Goal: Transaction & Acquisition: Purchase product/service

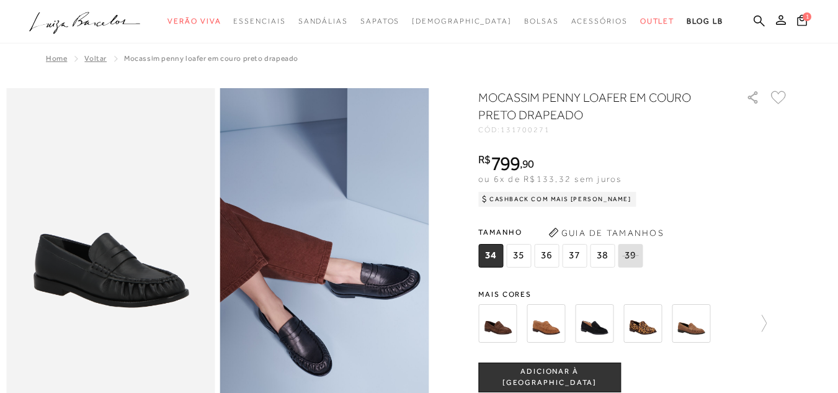
click at [551, 257] on span "36" at bounding box center [546, 256] width 25 height 24
click at [589, 382] on span "ADICIONAR À [GEOGRAPHIC_DATA]" at bounding box center [549, 377] width 141 height 22
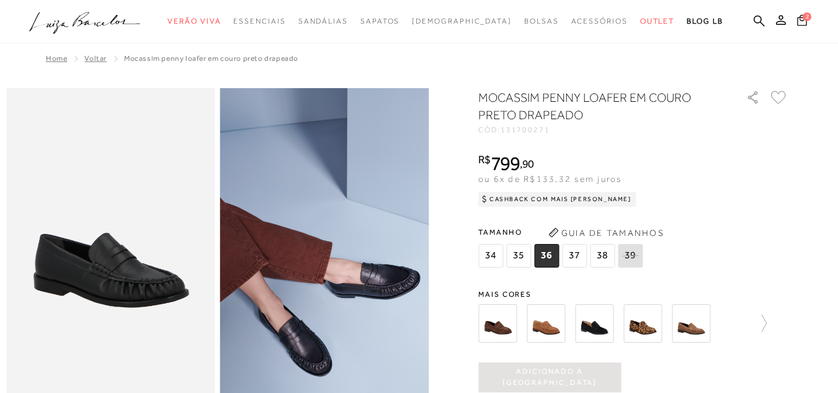
click at [797, 20] on icon at bounding box center [802, 19] width 10 height 11
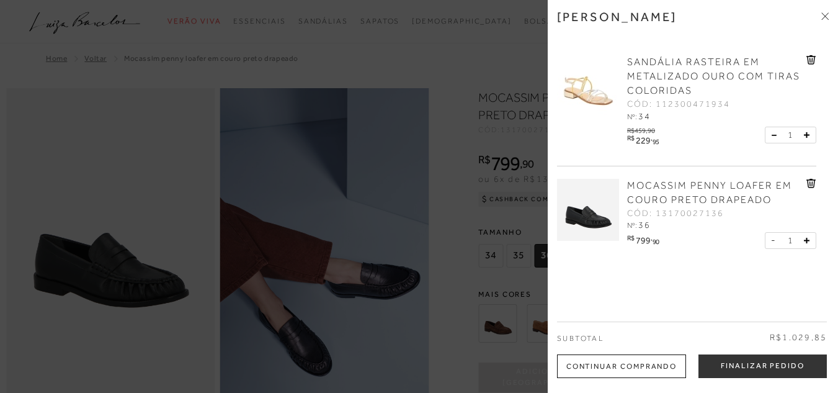
click at [809, 58] on icon at bounding box center [812, 59] width 10 height 9
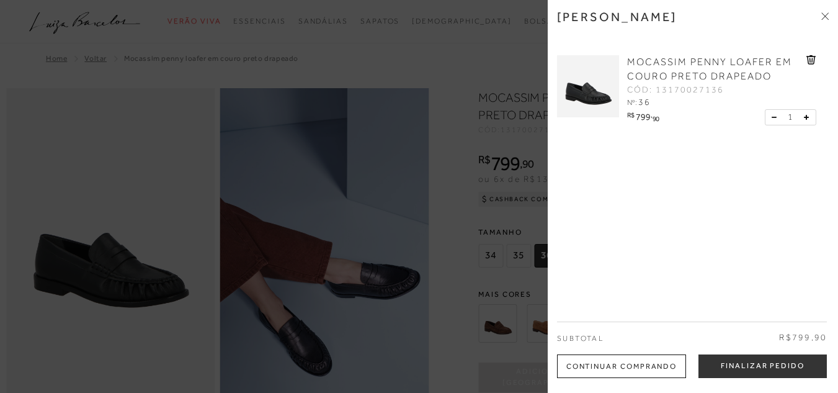
click at [692, 76] on span "MOCASSIM PENNY LOAFER EM COURO PRETO DRAPEADO" at bounding box center [709, 68] width 165 height 25
click at [464, 55] on div at bounding box center [419, 196] width 838 height 393
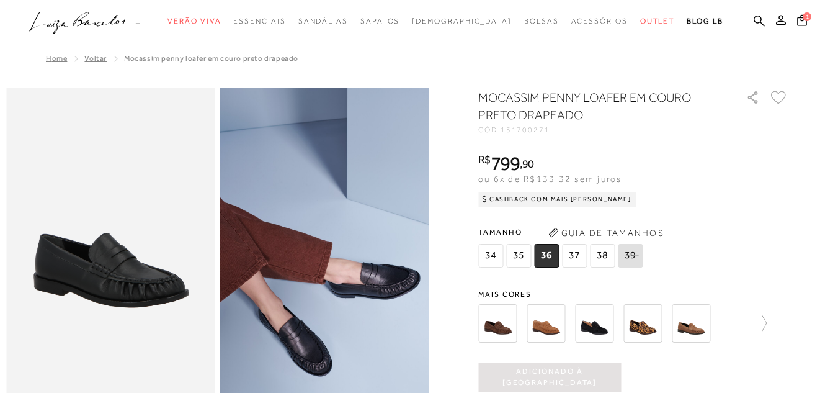
scroll to position [343, 0]
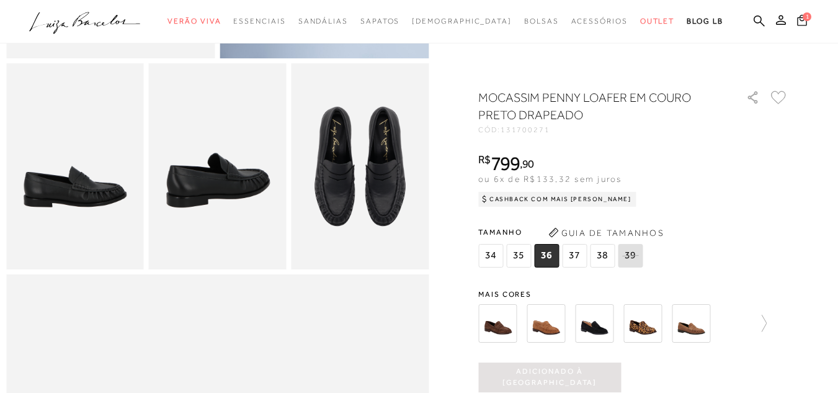
click at [794, 21] on button "1" at bounding box center [802, 22] width 17 height 17
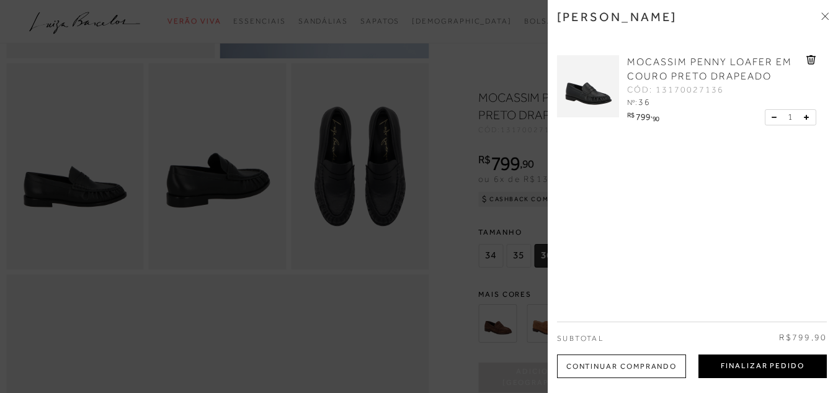
click at [772, 367] on button "Finalizar Pedido" at bounding box center [763, 366] width 128 height 24
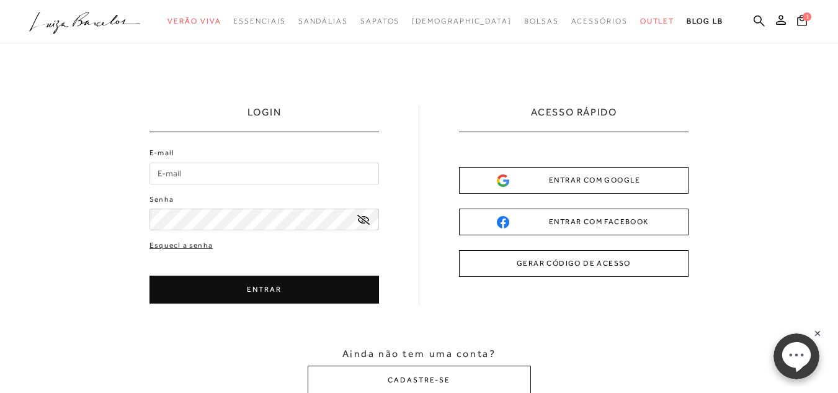
click at [234, 164] on input "E-mail" at bounding box center [265, 174] width 230 height 22
type input "vivigonzatto@hotmail.com"
click at [244, 285] on button "ENTRAR" at bounding box center [265, 290] width 230 height 28
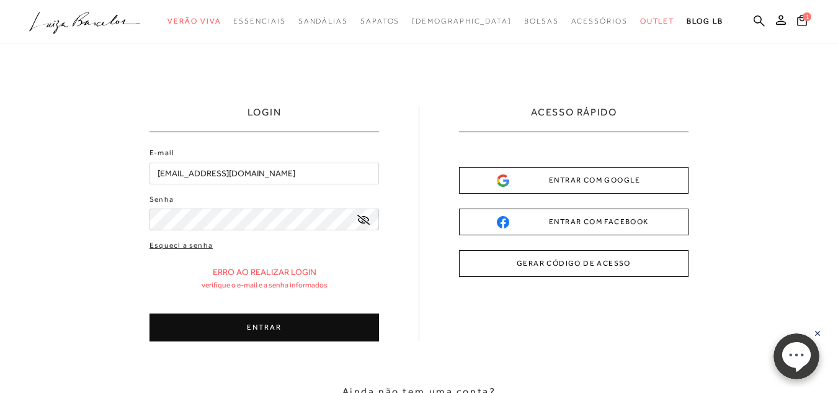
click at [367, 220] on icon at bounding box center [363, 220] width 12 height 10
click at [364, 221] on icon at bounding box center [363, 220] width 12 height 8
click at [236, 328] on button "ENTRAR" at bounding box center [265, 327] width 230 height 28
click at [223, 332] on button "ENTRAR" at bounding box center [265, 327] width 230 height 28
click at [190, 245] on link "Esqueci a senha" at bounding box center [181, 246] width 63 height 12
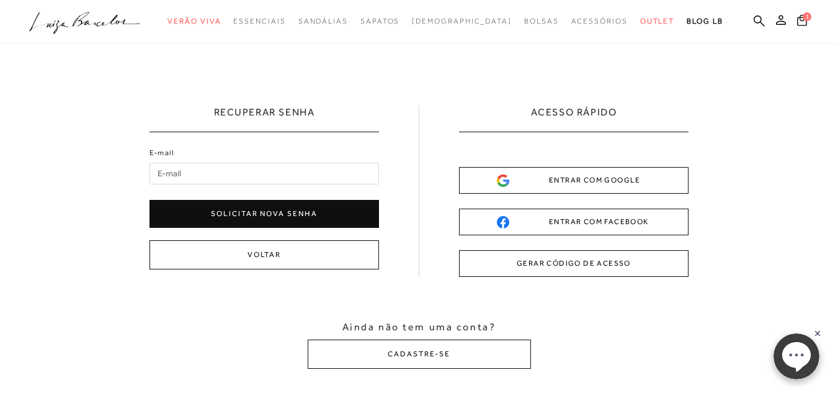
click at [194, 165] on input "E-mail" at bounding box center [265, 174] width 230 height 22
type input "vivigonzatto@hotmail.com"
click at [264, 213] on button "Solicitar nova senha" at bounding box center [265, 214] width 230 height 28
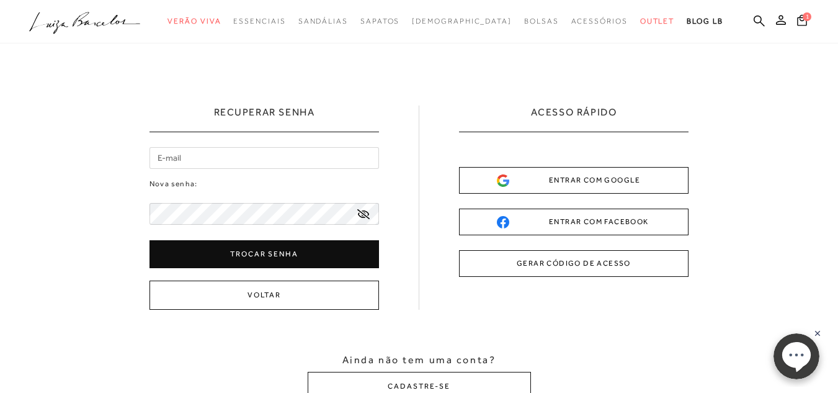
click at [264, 155] on input "email" at bounding box center [265, 158] width 230 height 22
type input "vivigonzatto@hotmail.com"
click at [364, 210] on icon at bounding box center [363, 214] width 12 height 10
click at [272, 258] on button "Trocar senha" at bounding box center [265, 254] width 230 height 28
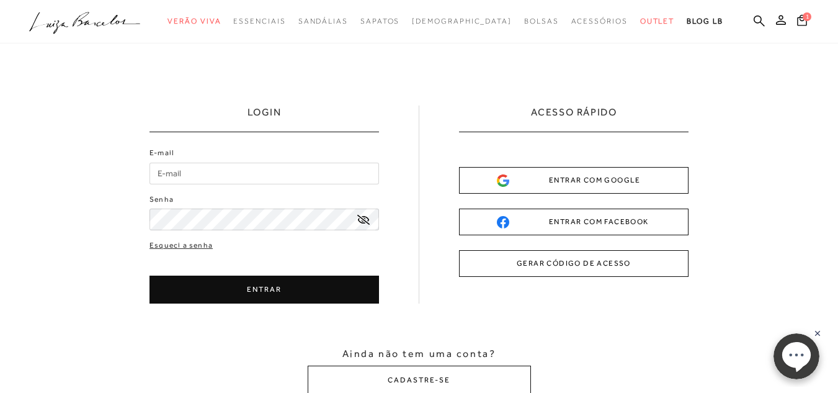
click at [301, 163] on input "E-mail" at bounding box center [265, 174] width 230 height 22
type input "vivigonzatto@hotmail.com"
click at [366, 219] on icon at bounding box center [363, 220] width 12 height 10
click at [266, 294] on button "ENTRAR" at bounding box center [265, 290] width 230 height 28
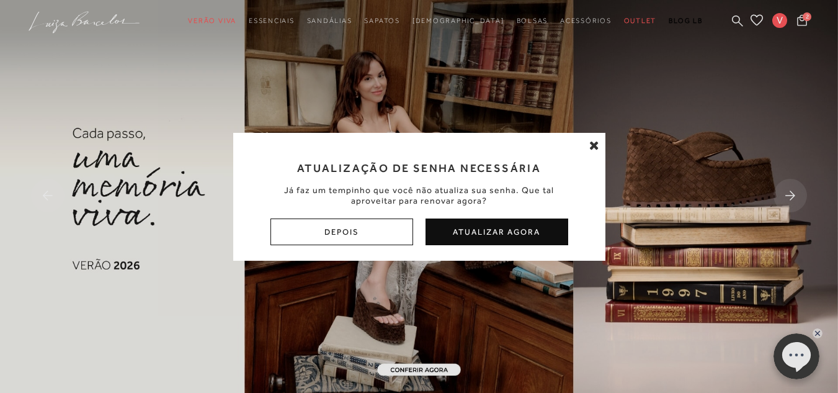
click at [590, 148] on icon at bounding box center [594, 145] width 10 height 12
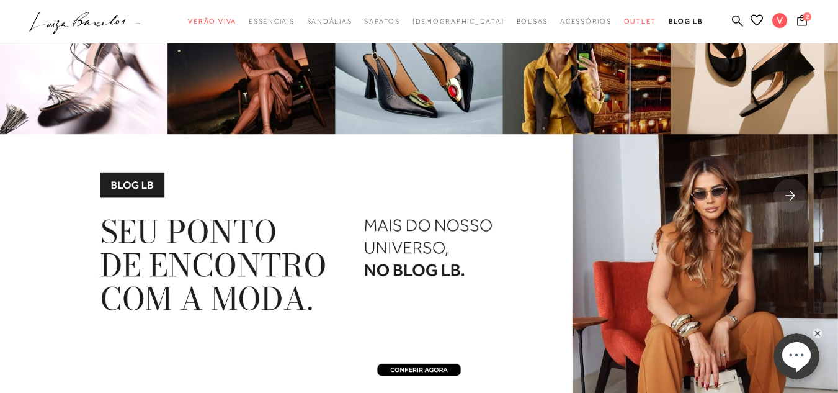
click at [803, 19] on span "2" at bounding box center [807, 16] width 9 height 9
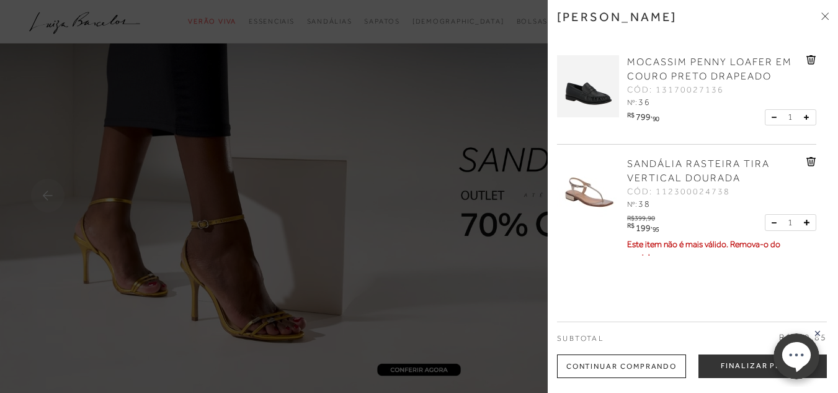
click at [810, 162] on icon at bounding box center [810, 161] width 1 height 5
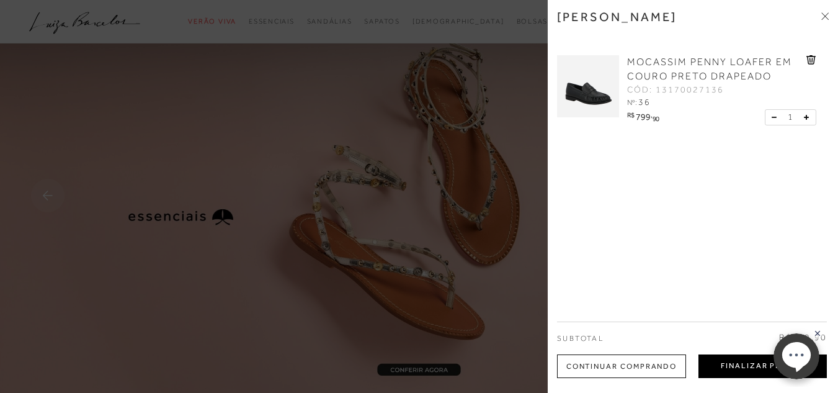
click at [748, 365] on button "Finalizar Pedido" at bounding box center [763, 366] width 128 height 24
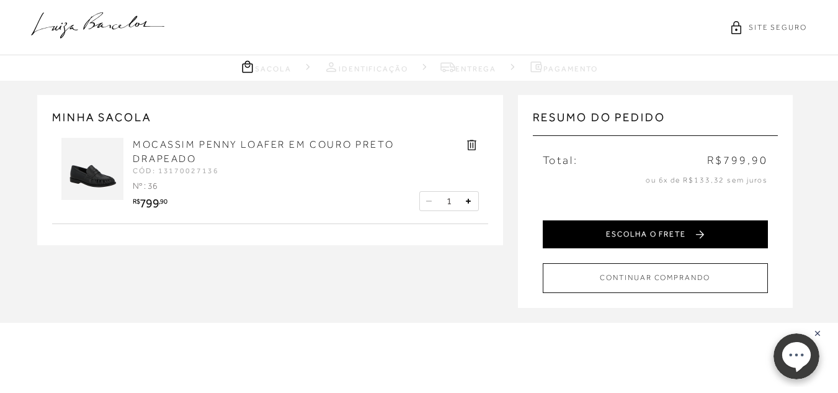
click at [675, 240] on button "ESCOLHA O FRETE" at bounding box center [655, 234] width 225 height 28
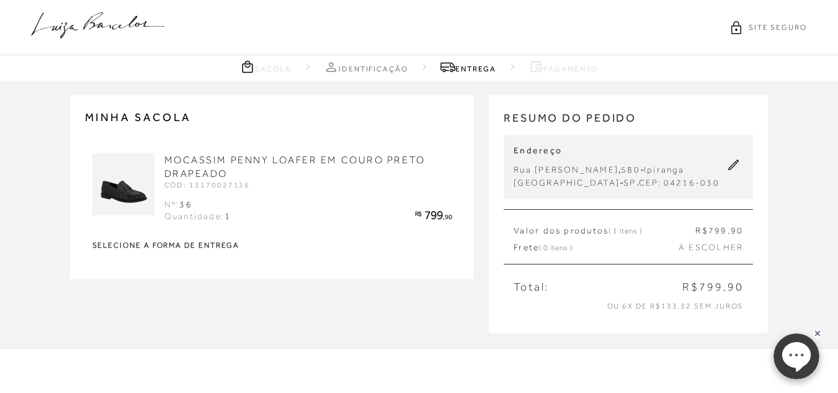
click at [815, 333] on rect at bounding box center [818, 333] width 10 height 10
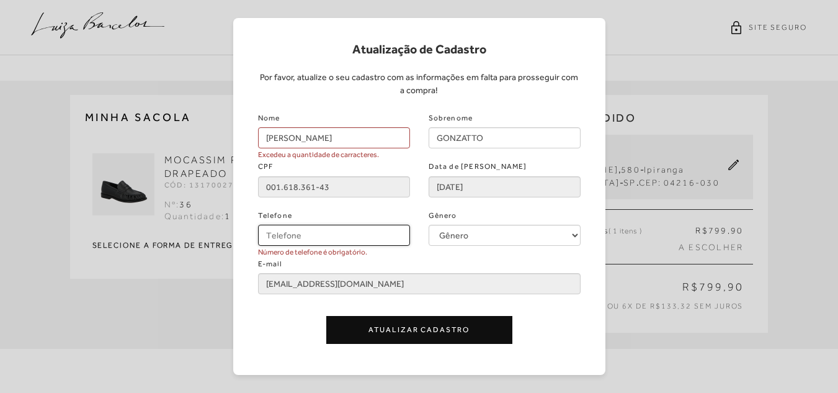
click at [299, 235] on input "Telefone" at bounding box center [334, 235] width 152 height 21
type input "(11) 98426-2883"
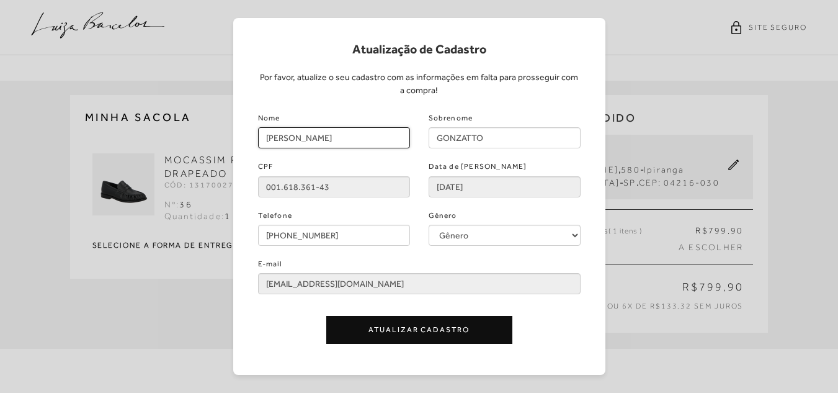
click at [349, 139] on input "VIVIANE DE SOUZA" at bounding box center [334, 137] width 152 height 21
click at [361, 138] on input "VIVIANE DE SOUZA" at bounding box center [334, 137] width 152 height 21
type input "VIVIANE"
click at [390, 334] on button "Atualizar Cadastro" at bounding box center [419, 330] width 186 height 28
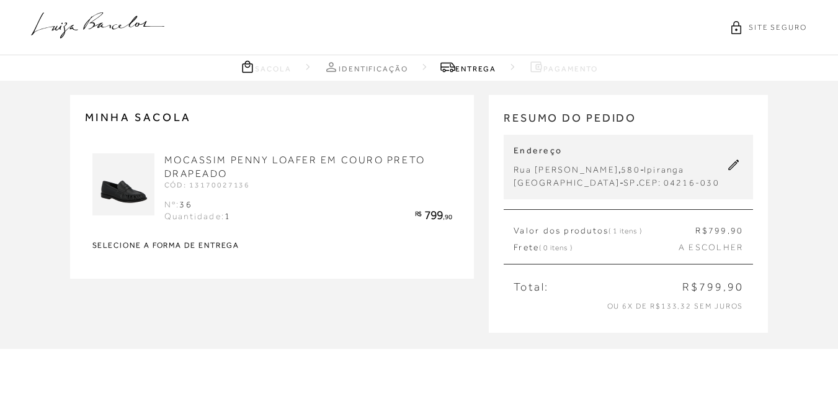
click at [361, 68] on link "Identificação" at bounding box center [366, 67] width 84 height 16
click at [462, 74] on link "Entrega" at bounding box center [469, 67] width 56 height 16
click at [735, 162] on icon at bounding box center [733, 164] width 11 height 11
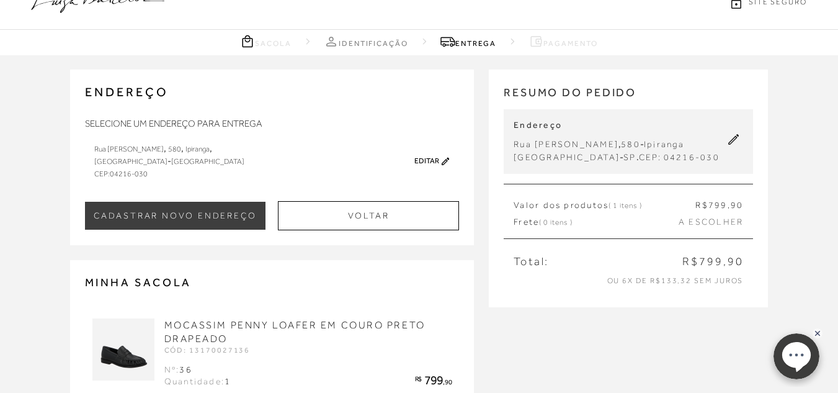
scroll to position [50, 0]
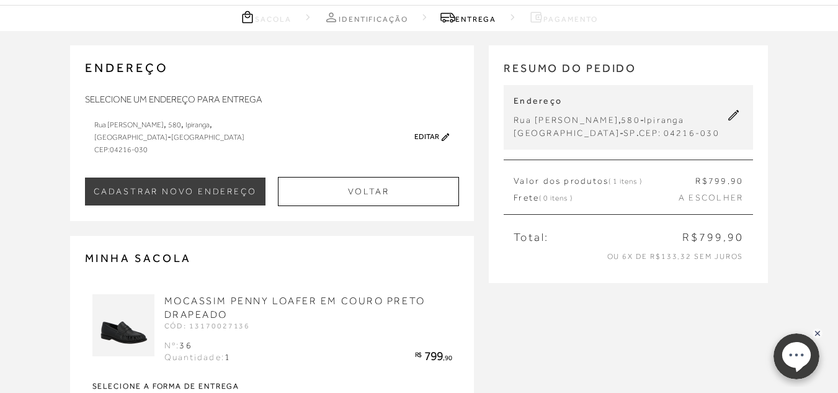
click at [421, 137] on link "Editar" at bounding box center [426, 136] width 25 height 9
click at [425, 136] on link "Editar" at bounding box center [426, 136] width 25 height 9
click at [444, 135] on icon at bounding box center [446, 136] width 8 height 9
click at [819, 334] on rect at bounding box center [818, 333] width 10 height 10
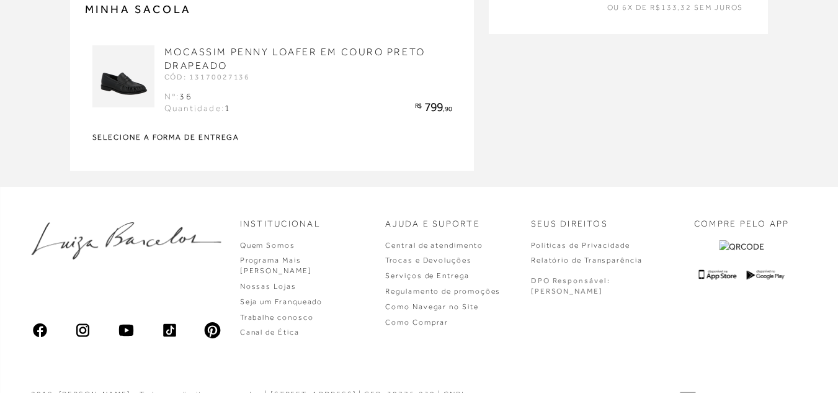
scroll to position [0, 0]
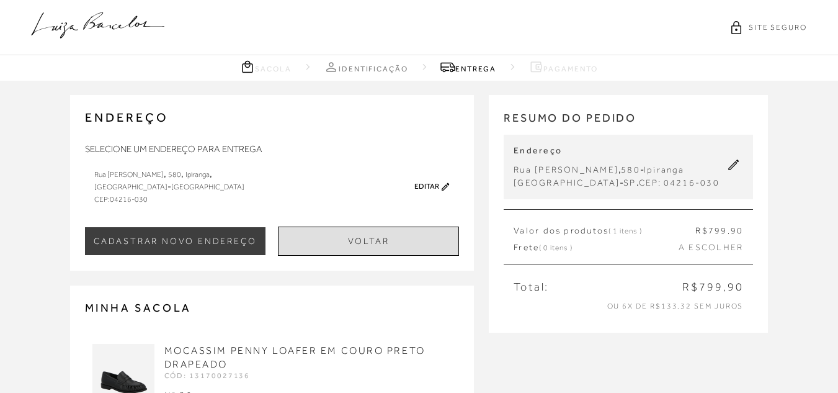
click at [366, 239] on button "Voltar" at bounding box center [368, 240] width 181 height 29
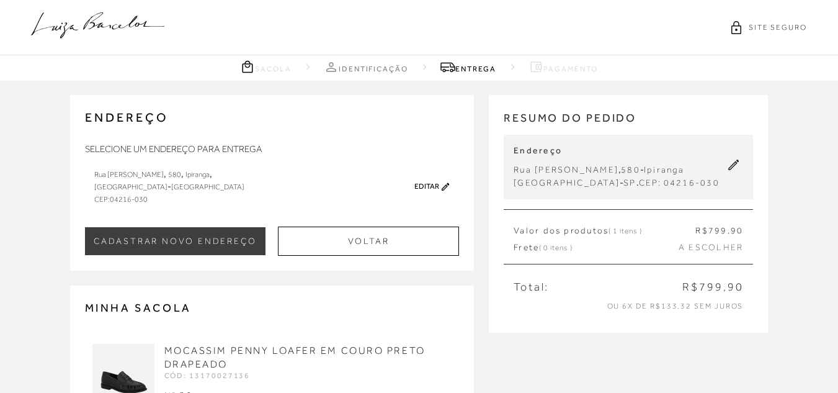
click at [437, 186] on link "Editar" at bounding box center [426, 186] width 25 height 9
click at [101, 32] on icon at bounding box center [97, 25] width 133 height 26
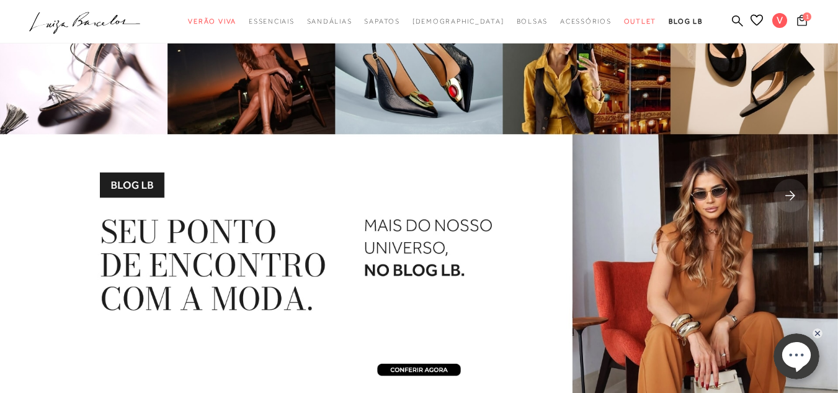
click at [803, 19] on span "1" at bounding box center [807, 16] width 9 height 9
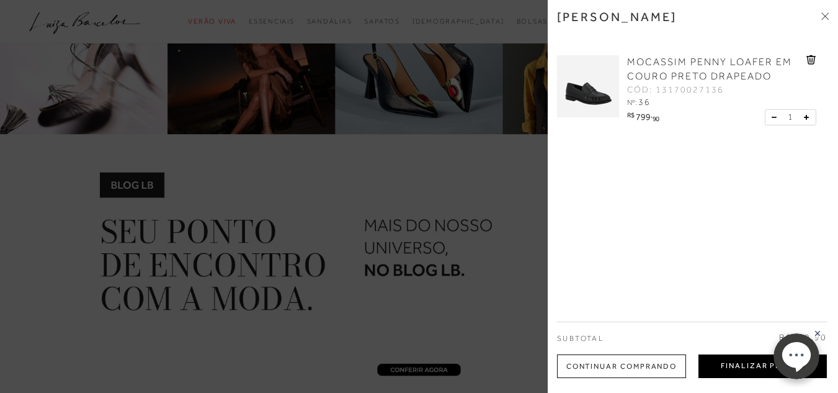
click at [758, 371] on button "Finalizar Pedido" at bounding box center [763, 366] width 128 height 24
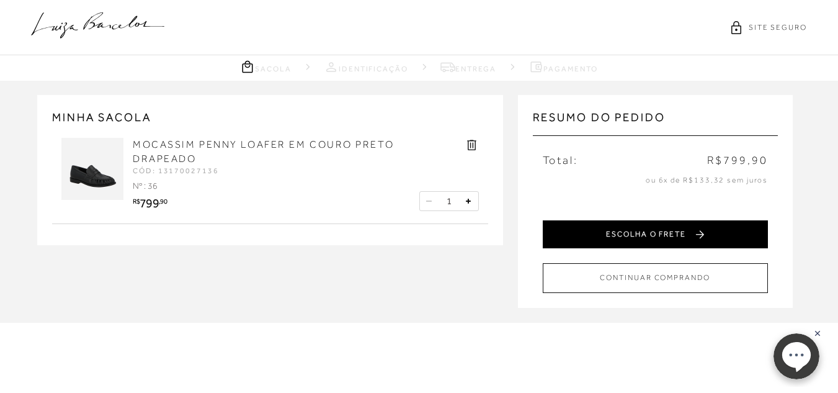
click at [668, 235] on button "ESCOLHA O FRETE" at bounding box center [655, 234] width 225 height 28
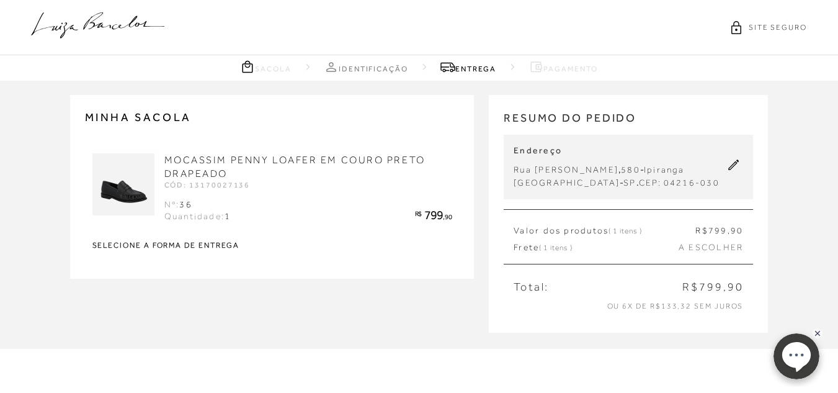
click at [581, 237] on div "Valor dos produtos ( 1 itens ) R$ 799 ,90 Frete ( 1 itens ) A ESCOLHER" at bounding box center [628, 236] width 249 height 55
click at [559, 64] on link "Pagamento" at bounding box center [563, 67] width 69 height 16
click at [222, 249] on div "MOCASSIM PENNY LOAFER EM COURO PRETO DRAPEADO CÓD: 13170027136 Nº: 36 Quantidad…" at bounding box center [272, 203] width 360 height 101
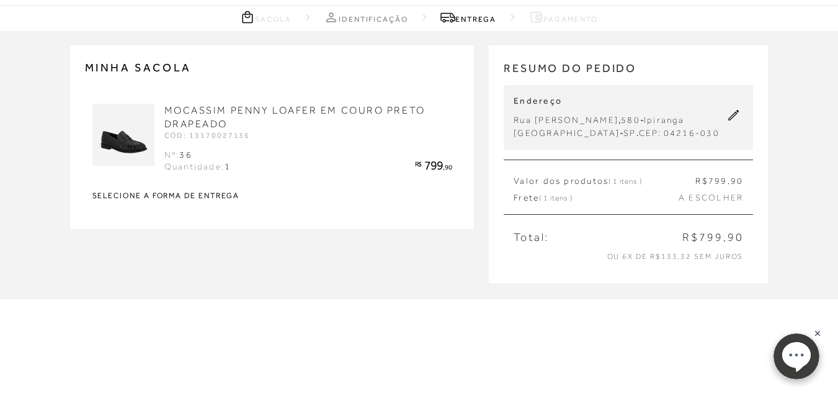
scroll to position [107, 0]
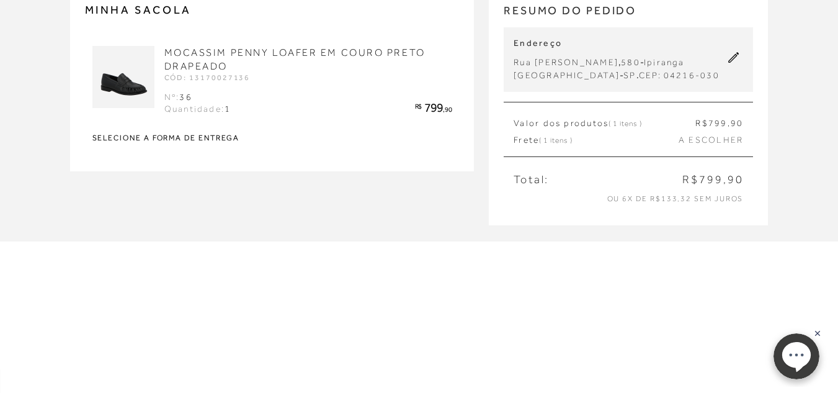
click at [191, 171] on div "MINHA SACOLA MOCASSIM PENNY LOAFER EM COURO PRETO DRAPEADO CÓD: 13170027136 Nº:…" at bounding box center [272, 80] width 405 height 184
click at [820, 331] on rect at bounding box center [818, 333] width 10 height 10
click at [207, 194] on div "MINHA SACOLA MOCASSIM PENNY LOAFER EM COURO PRETO DRAPEADO CÓD: 13170027136 Nº:…" at bounding box center [419, 106] width 838 height 267
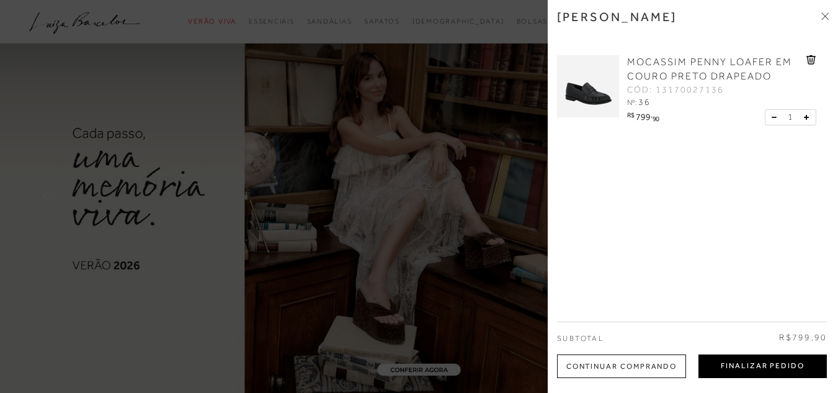
click at [778, 362] on button "Finalizar Pedido" at bounding box center [763, 366] width 128 height 24
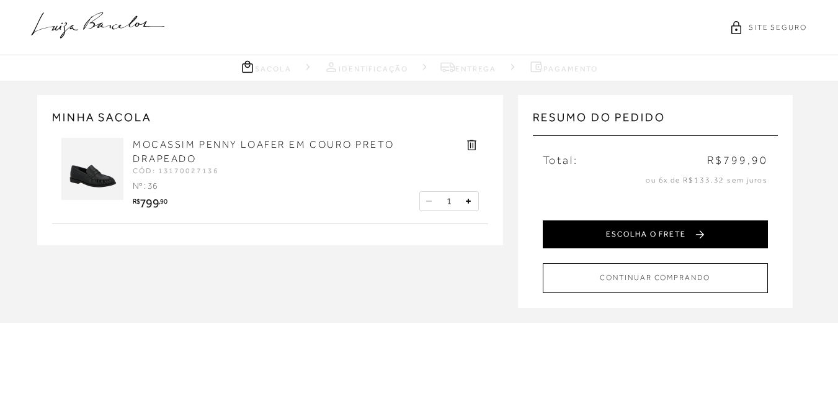
click at [699, 238] on button "ESCOLHA O FRETE" at bounding box center [655, 234] width 225 height 28
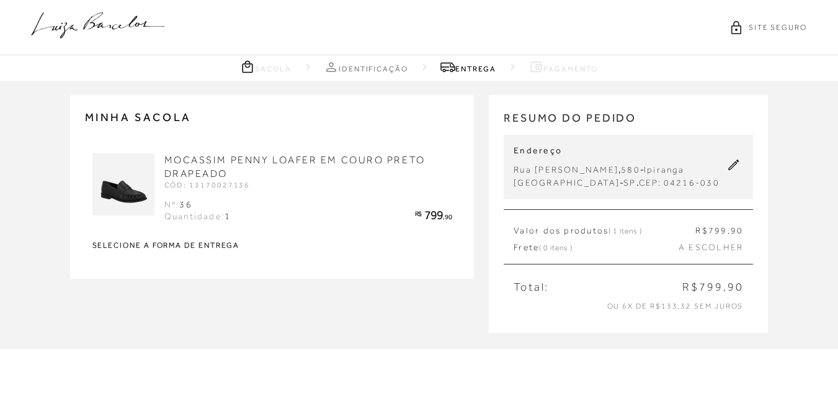
click at [386, 64] on link "Identificação" at bounding box center [366, 67] width 84 height 16
click at [70, 23] on icon at bounding box center [97, 25] width 133 height 26
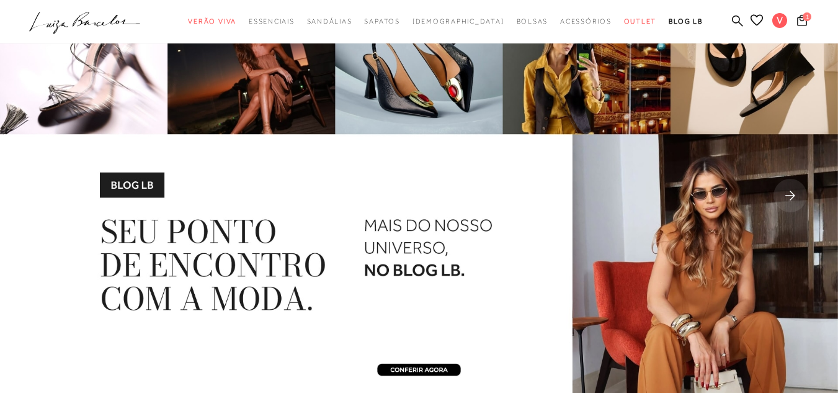
click at [96, 22] on icon at bounding box center [84, 19] width 23 height 15
click at [803, 17] on span "1" at bounding box center [807, 16] width 9 height 9
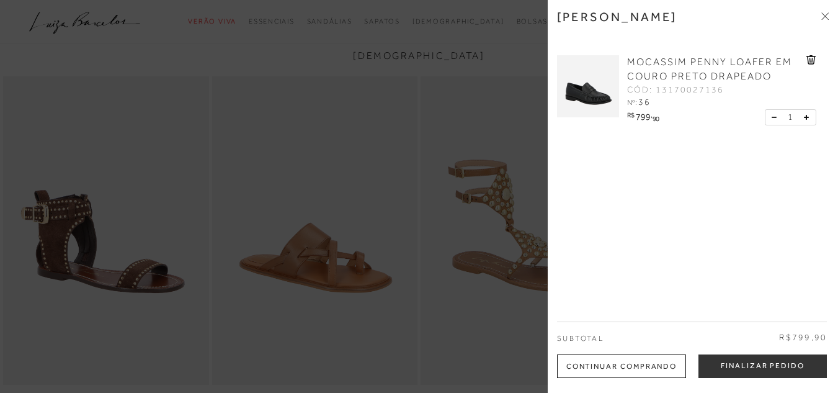
scroll to position [2627, 0]
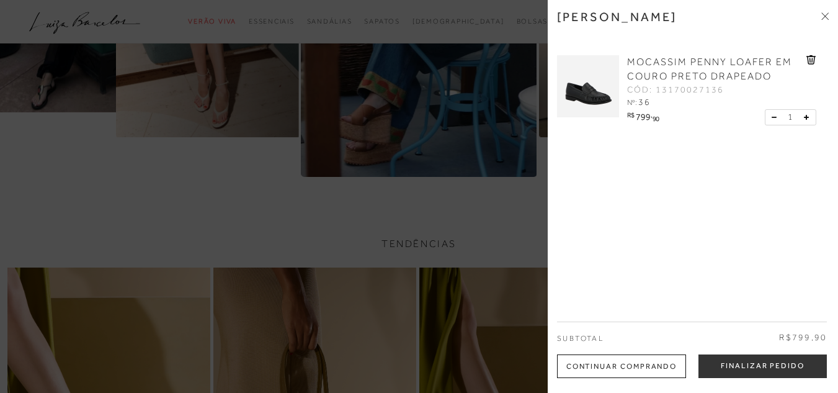
click at [825, 301] on div "Minha sacola MOCASSIM PENNY LOAFER EM COURO PRETO DRAPEADO CÓD: 13170027136 Nº:…" at bounding box center [693, 196] width 290 height 393
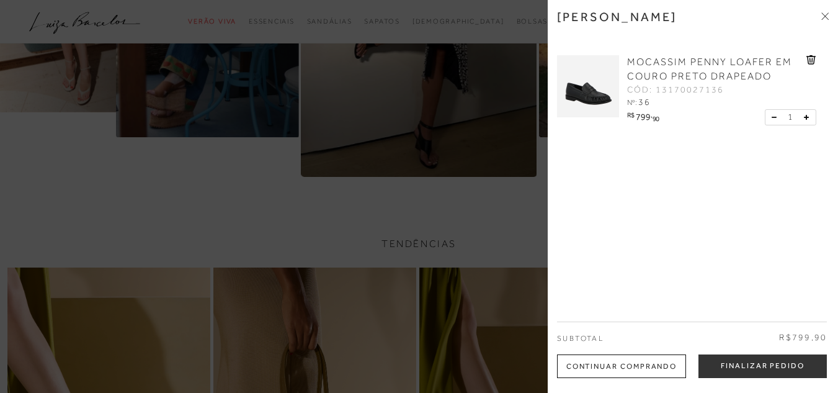
click at [825, 197] on div "Minha sacola MOCASSIM PENNY LOAFER EM COURO PRETO DRAPEADO CÓD: 13170027136 Nº:…" at bounding box center [693, 196] width 290 height 393
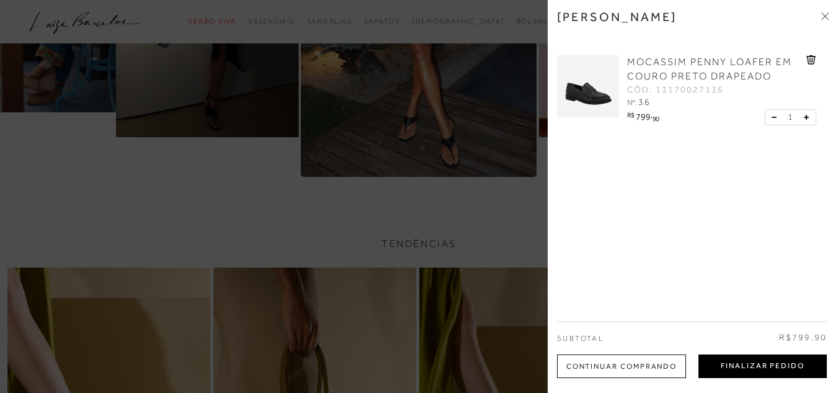
click at [773, 363] on button "Finalizar Pedido" at bounding box center [763, 366] width 128 height 24
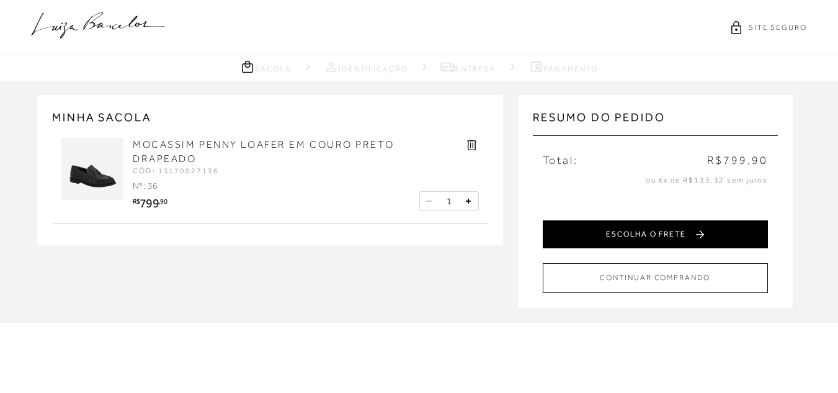
click at [629, 236] on button "ESCOLHA O FRETE" at bounding box center [655, 234] width 225 height 28
